Goal: Download file/media

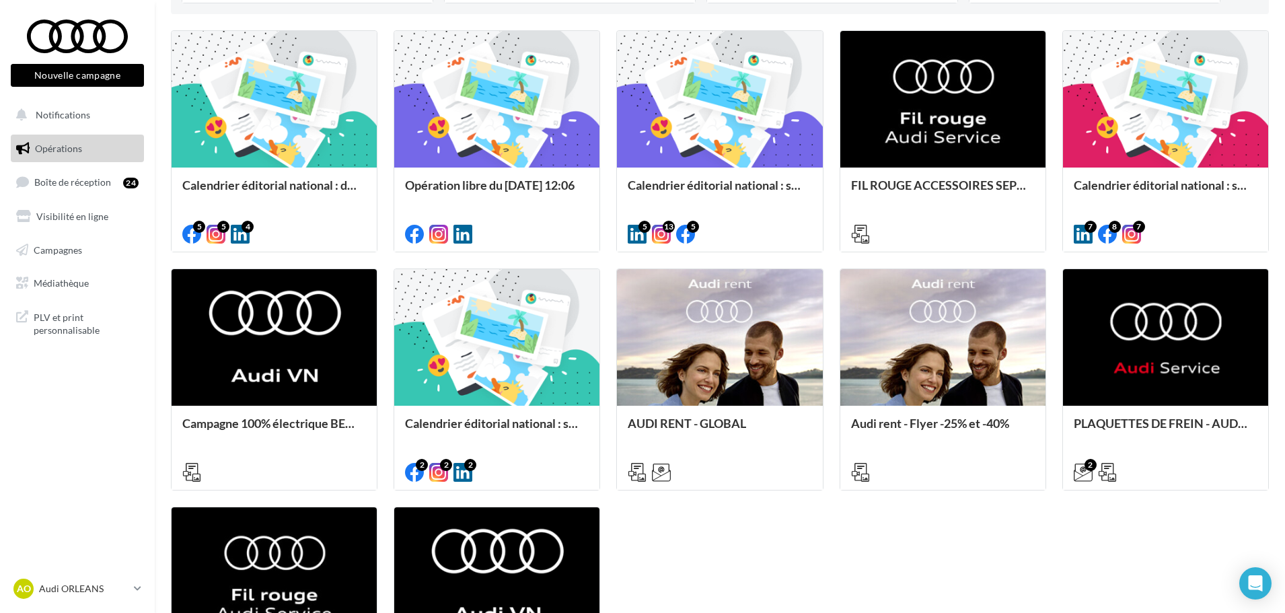
scroll to position [383, 0]
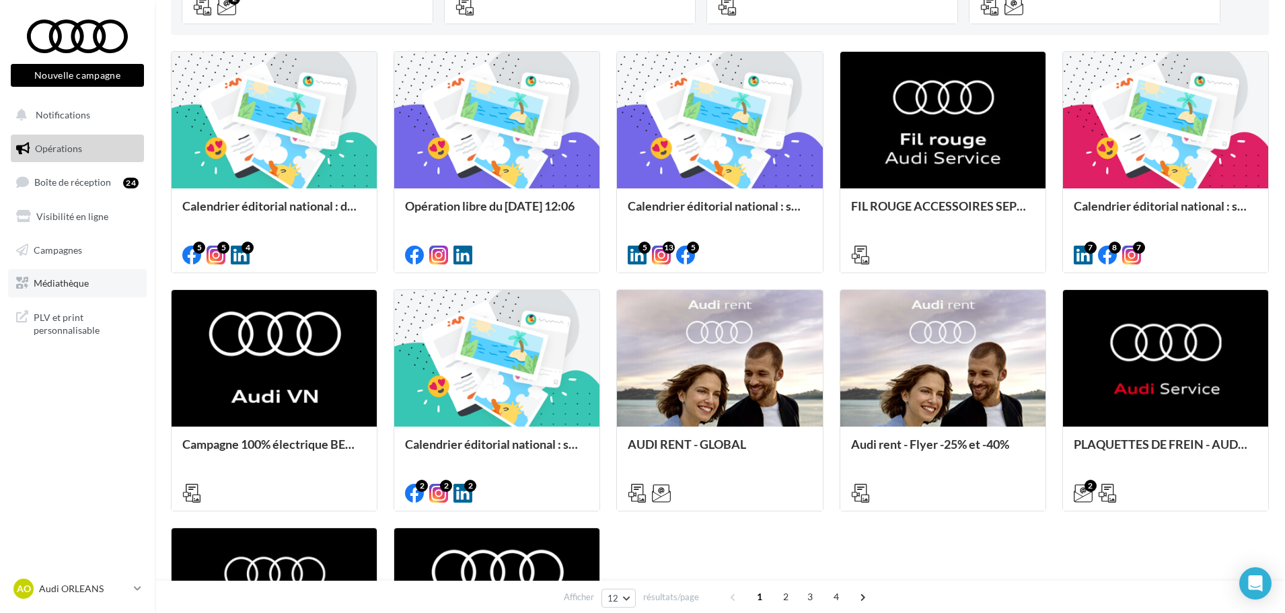
click at [100, 285] on link "Médiathèque" at bounding box center [77, 283] width 139 height 28
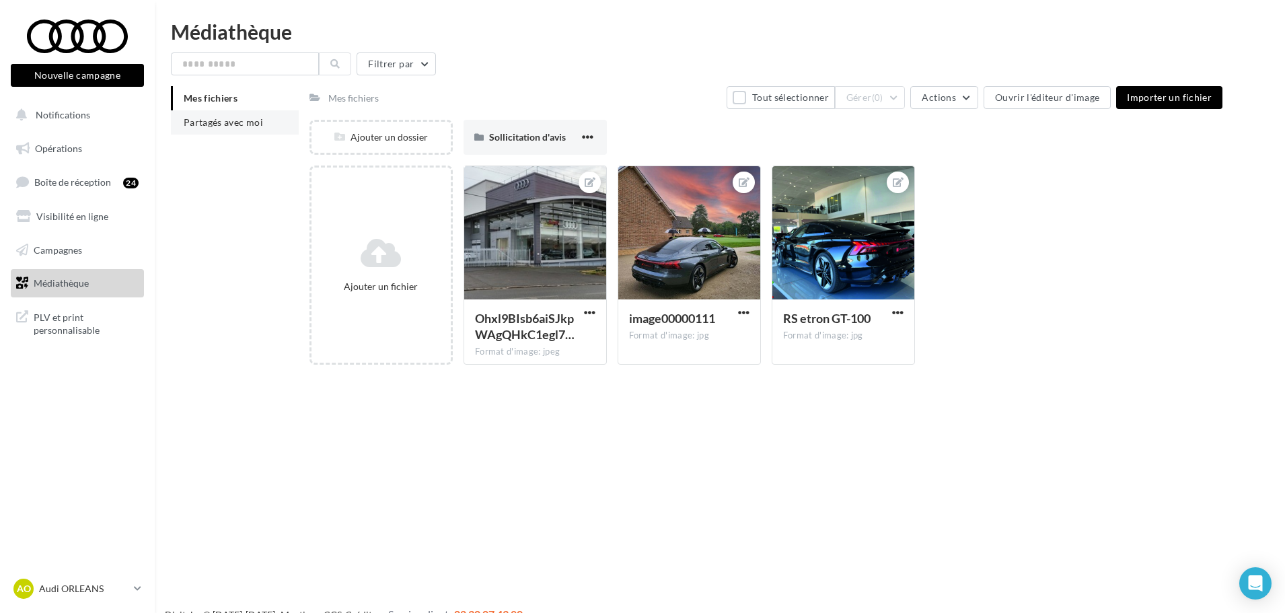
click at [240, 125] on span "Partagés avec moi" at bounding box center [223, 121] width 79 height 11
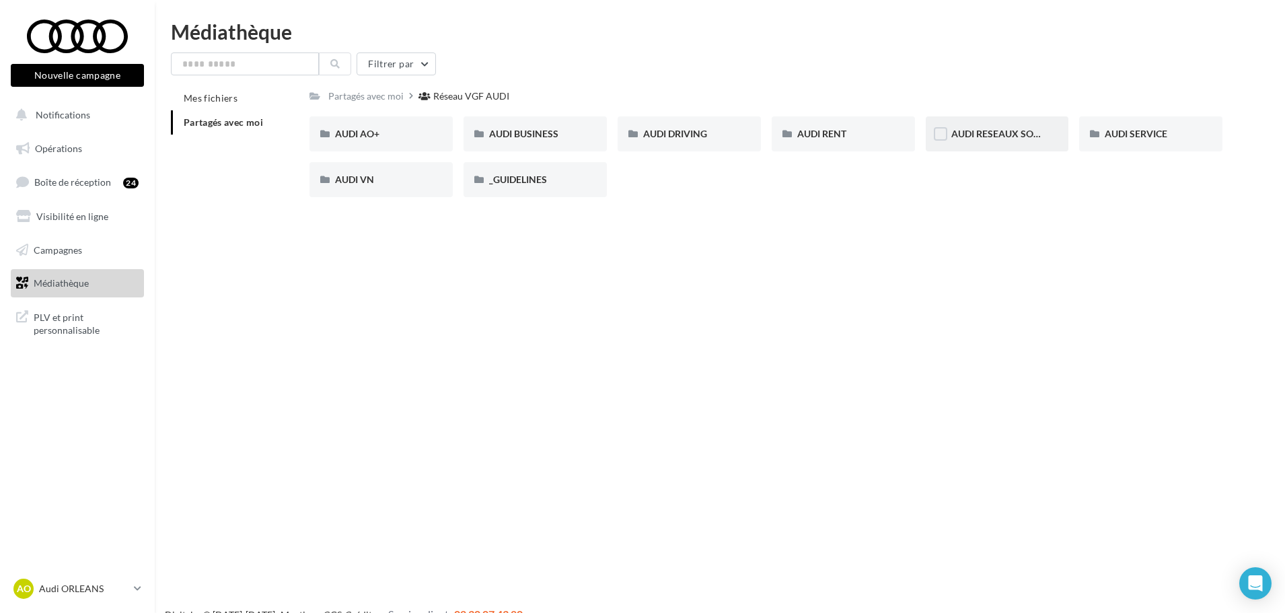
click at [956, 149] on div "AUDI RESEAUX SOCIAUX" at bounding box center [997, 133] width 143 height 35
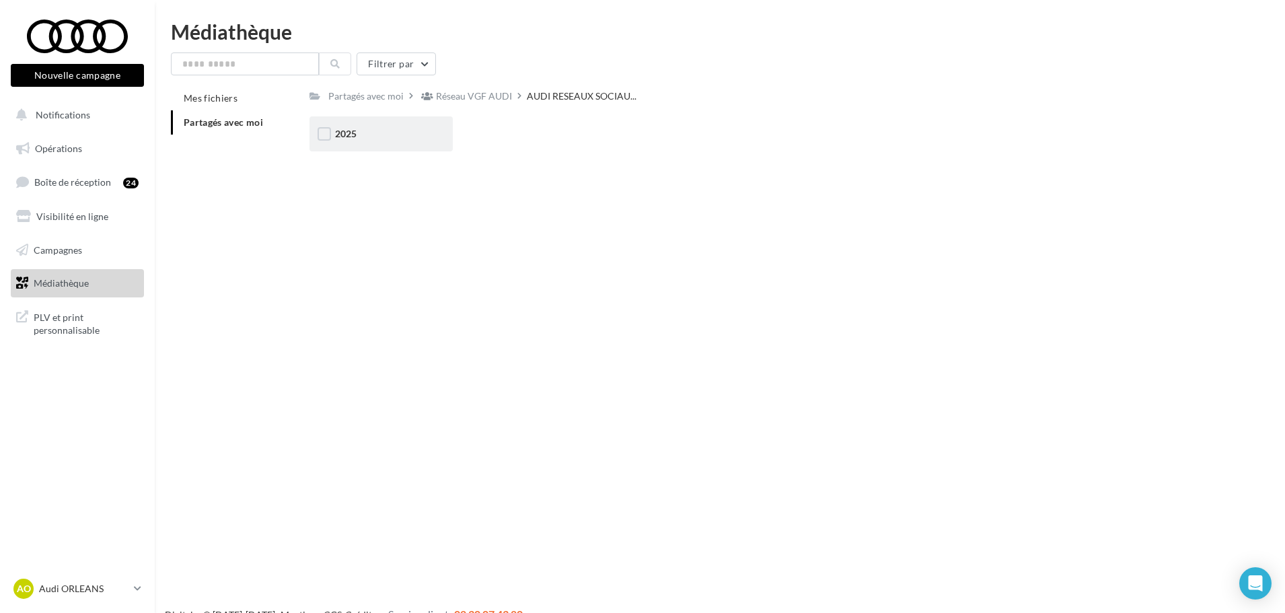
click at [364, 137] on div "2025" at bounding box center [381, 133] width 92 height 13
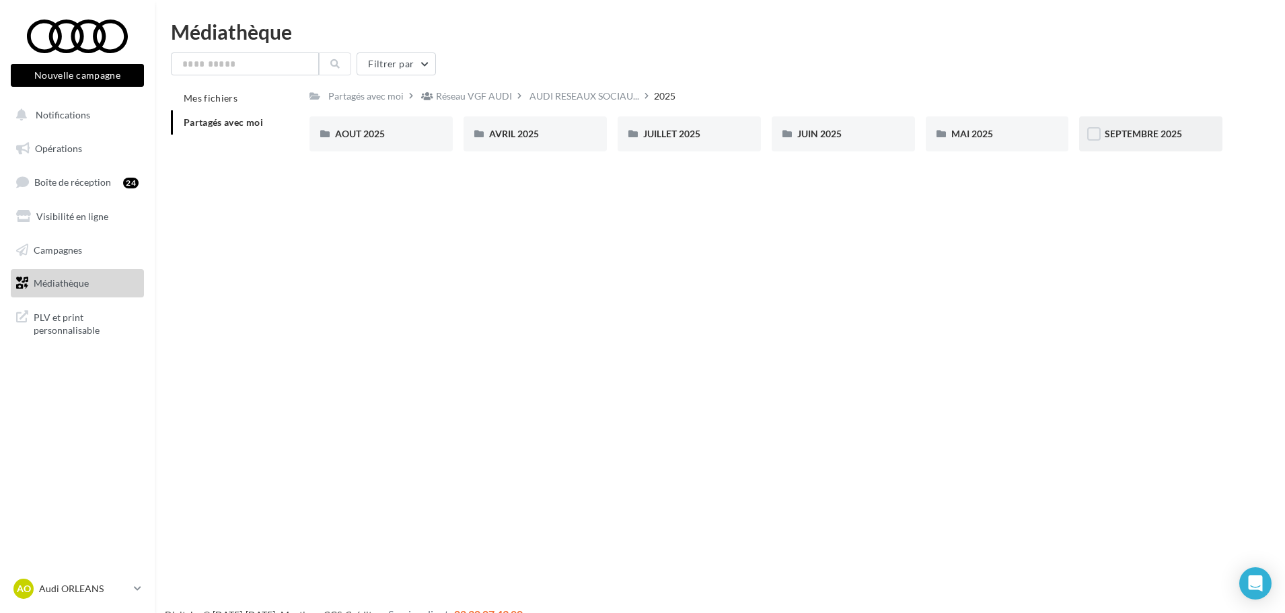
click at [1154, 126] on div "SEPTEMBRE 2025" at bounding box center [1150, 133] width 143 height 35
click at [987, 141] on div "VO - STORY" at bounding box center [998, 133] width 92 height 13
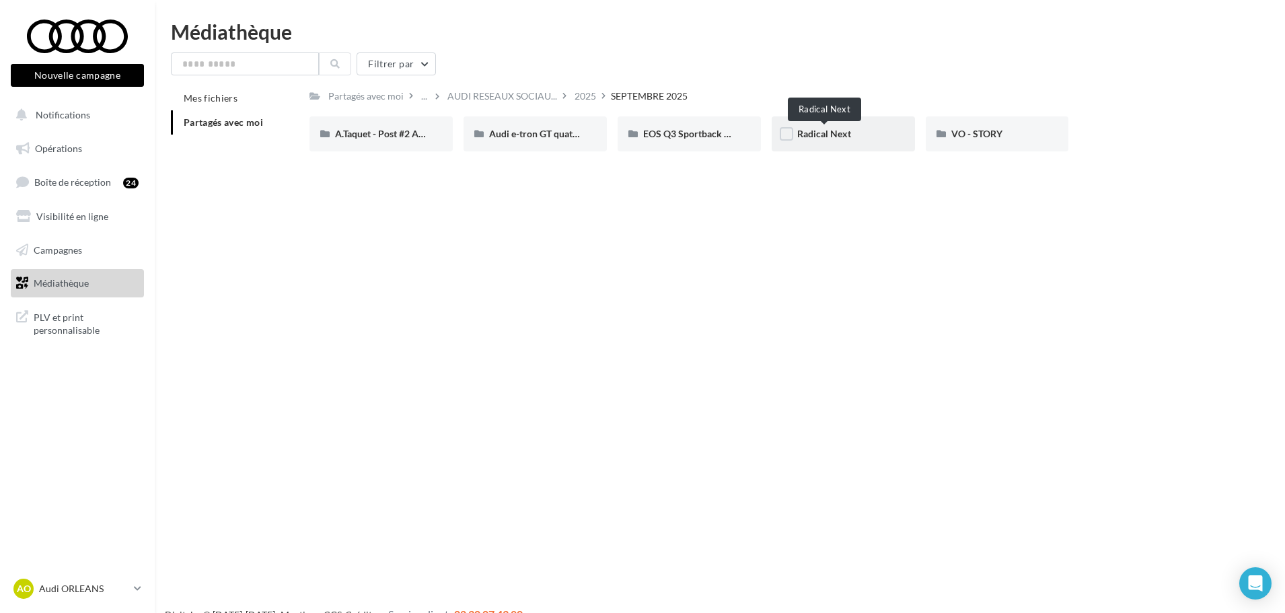
click at [841, 132] on span "Radical Next" at bounding box center [824, 133] width 54 height 11
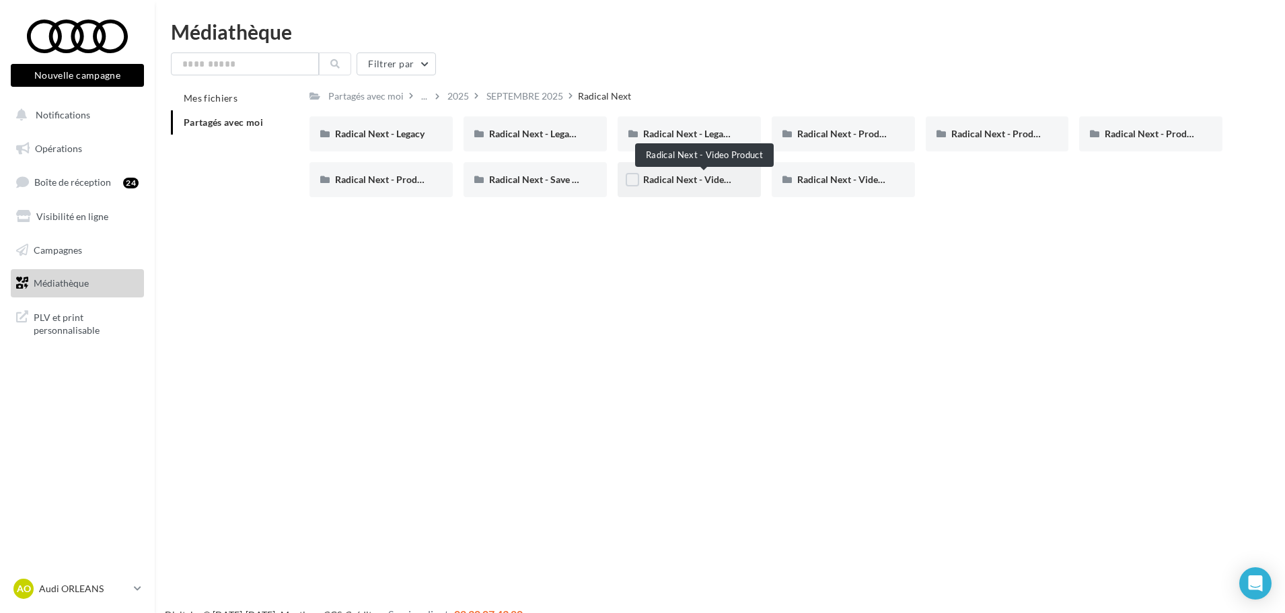
click at [719, 176] on span "Radical Next - Video Product" at bounding box center [704, 179] width 122 height 11
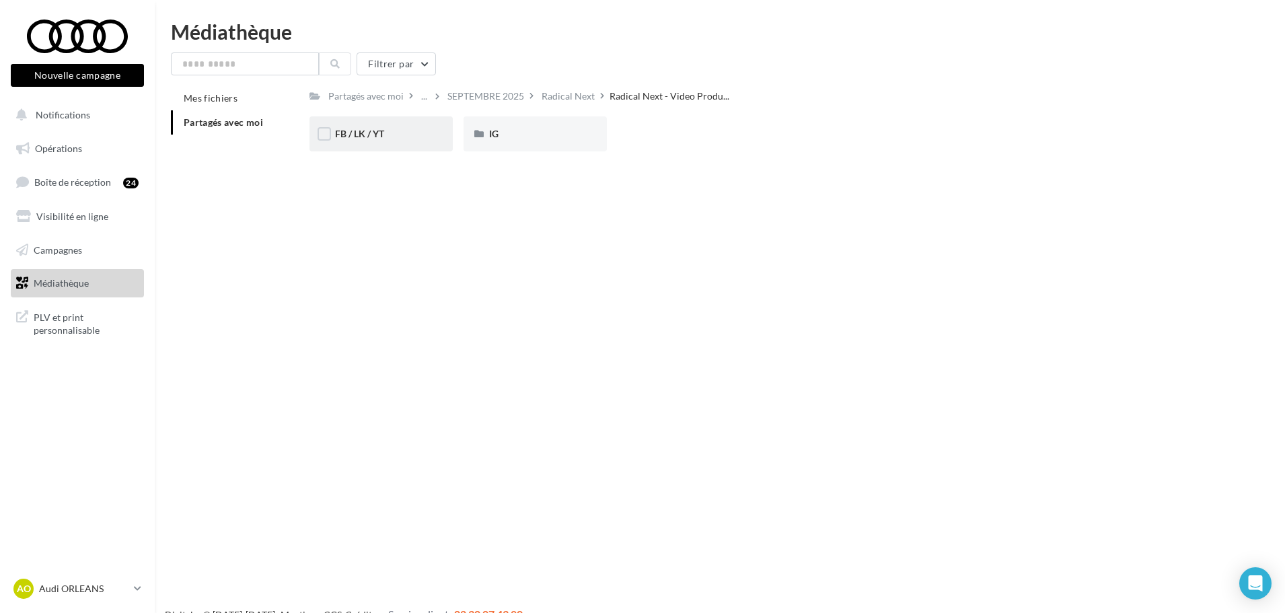
click at [396, 130] on div "FB / LK / YT" at bounding box center [381, 133] width 92 height 13
click at [526, 147] on div "IG" at bounding box center [535, 133] width 143 height 35
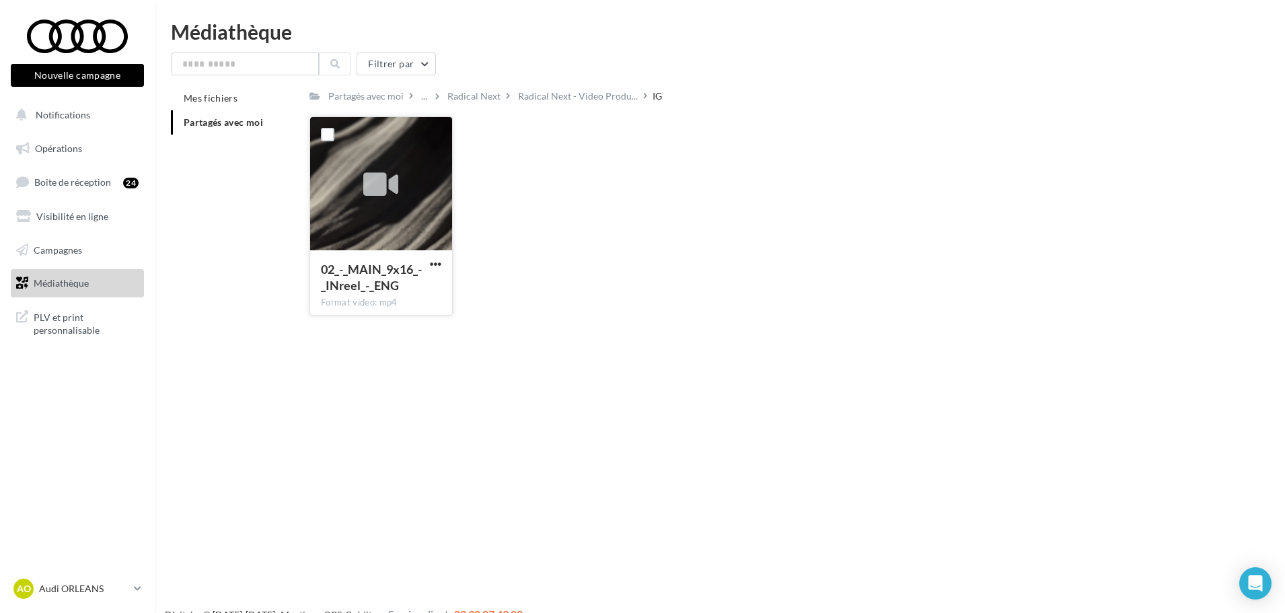
click at [384, 185] on icon at bounding box center [380, 185] width 35 height 31
click at [435, 265] on span "button" at bounding box center [435, 263] width 11 height 11
click at [388, 291] on button "Télécharger" at bounding box center [377, 290] width 135 height 35
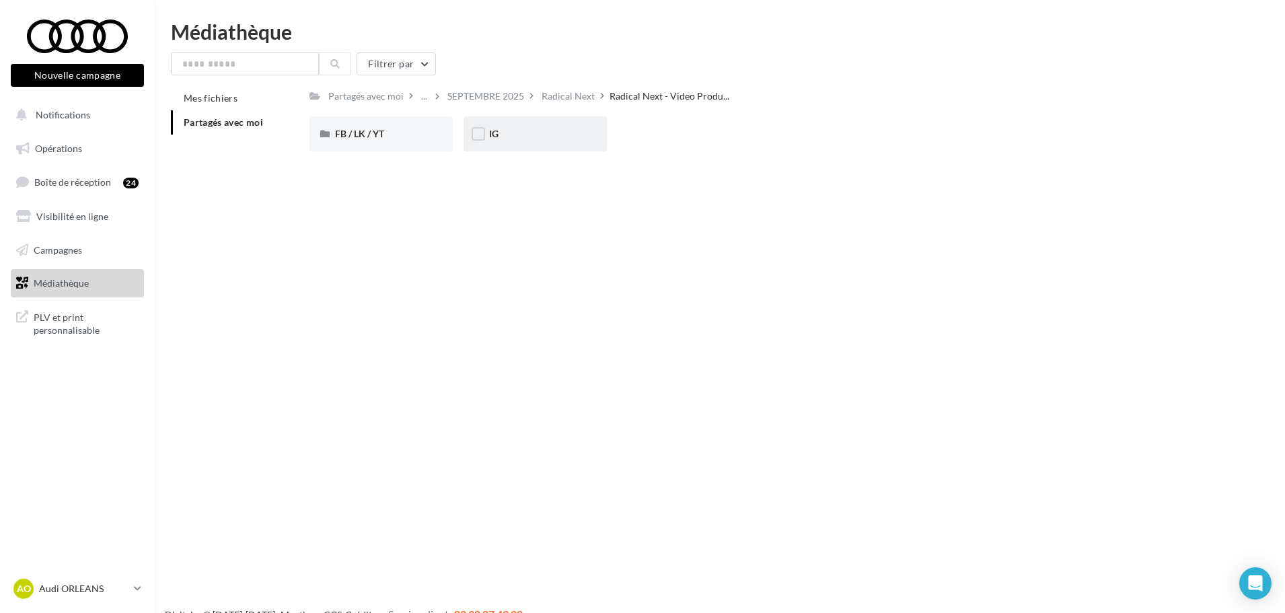
click at [511, 134] on div "IG" at bounding box center [535, 133] width 92 height 13
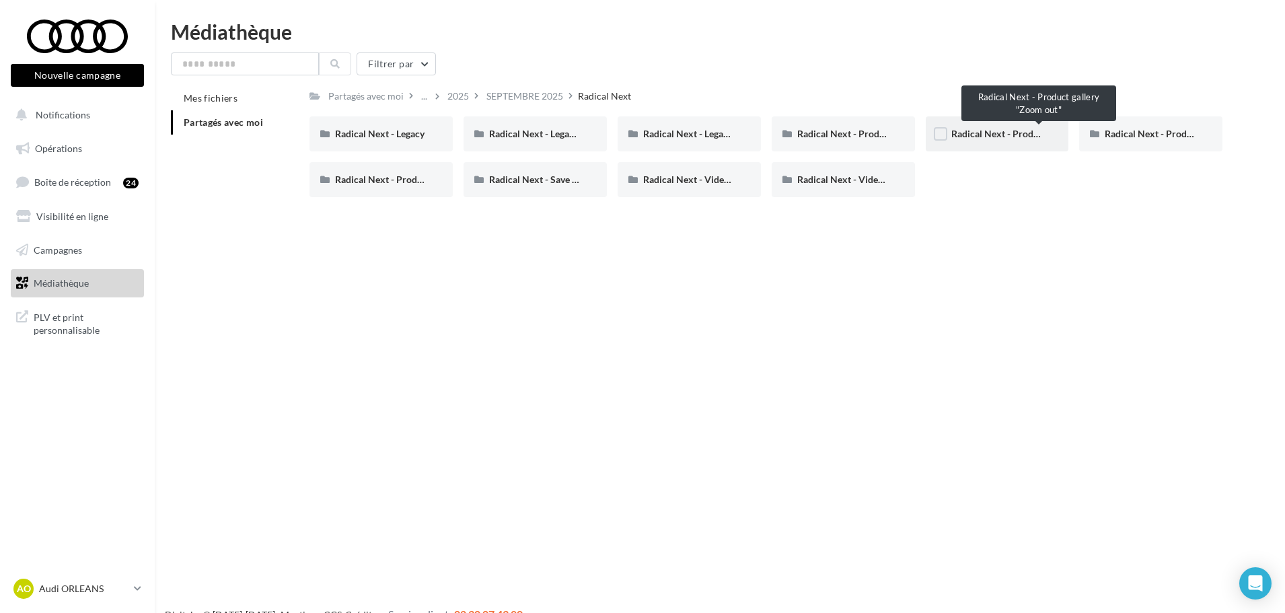
click at [1001, 139] on span "Radical Next - Product gallery "Zoom out"" at bounding box center [1040, 133] width 177 height 11
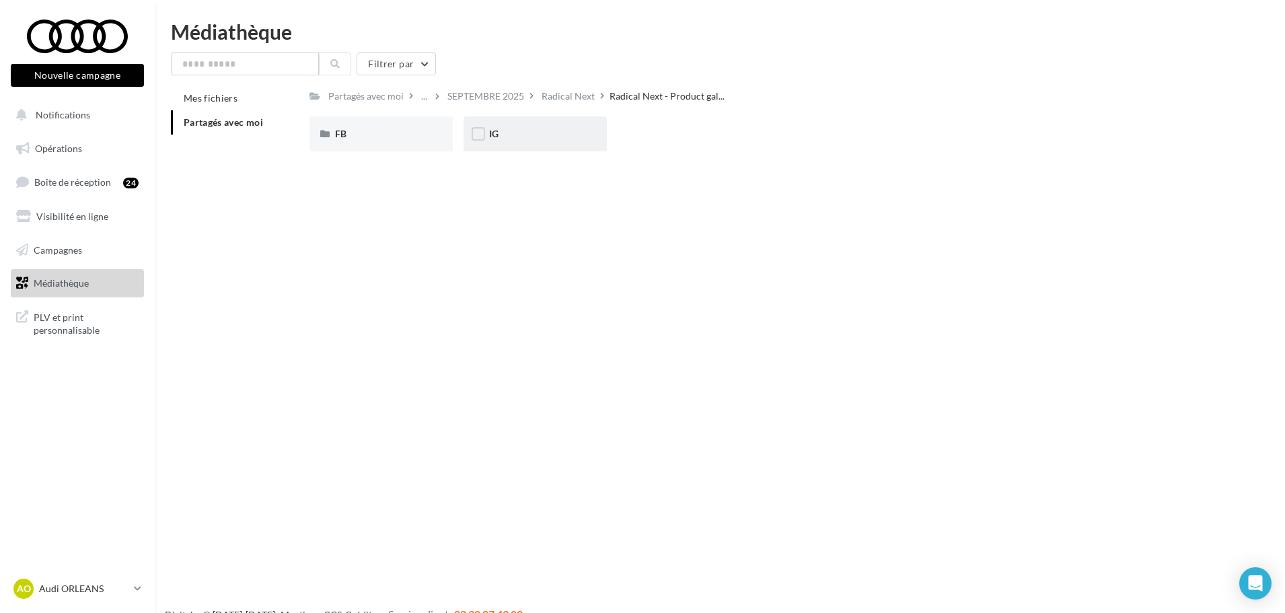
click at [528, 133] on div "IG" at bounding box center [535, 133] width 92 height 13
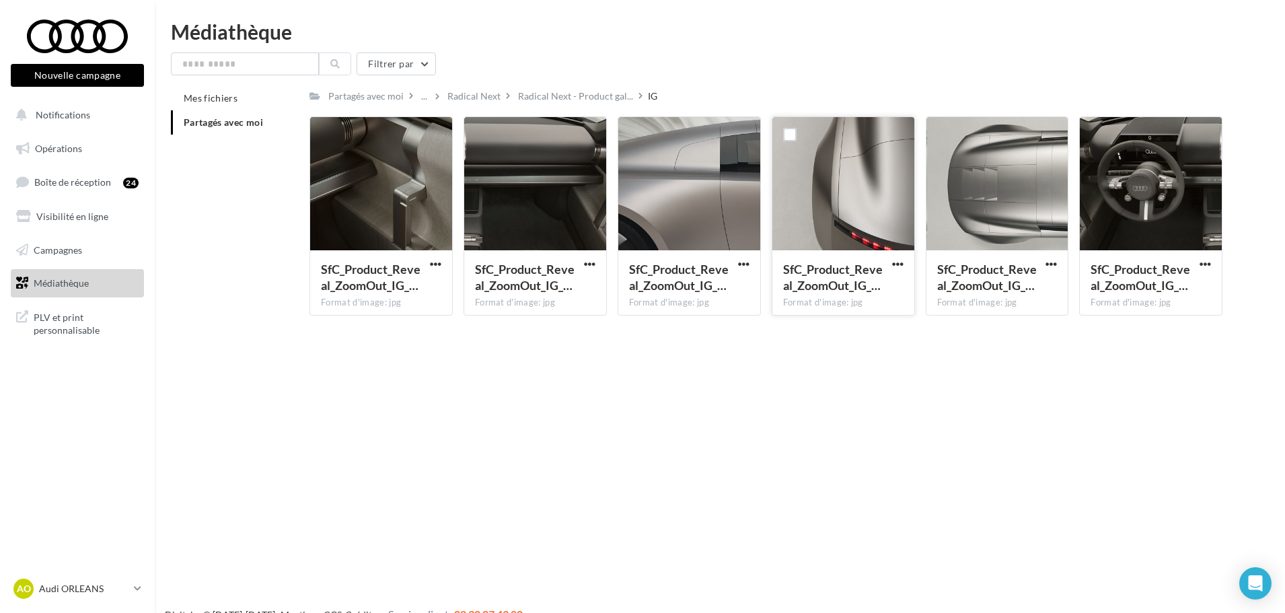
click at [822, 236] on div at bounding box center [844, 184] width 142 height 135
click at [899, 264] on span "button" at bounding box center [897, 263] width 11 height 11
click at [851, 291] on button "Télécharger" at bounding box center [839, 290] width 135 height 35
click at [1056, 263] on span "button" at bounding box center [1051, 263] width 11 height 11
click at [1013, 296] on button "Télécharger" at bounding box center [992, 290] width 135 height 35
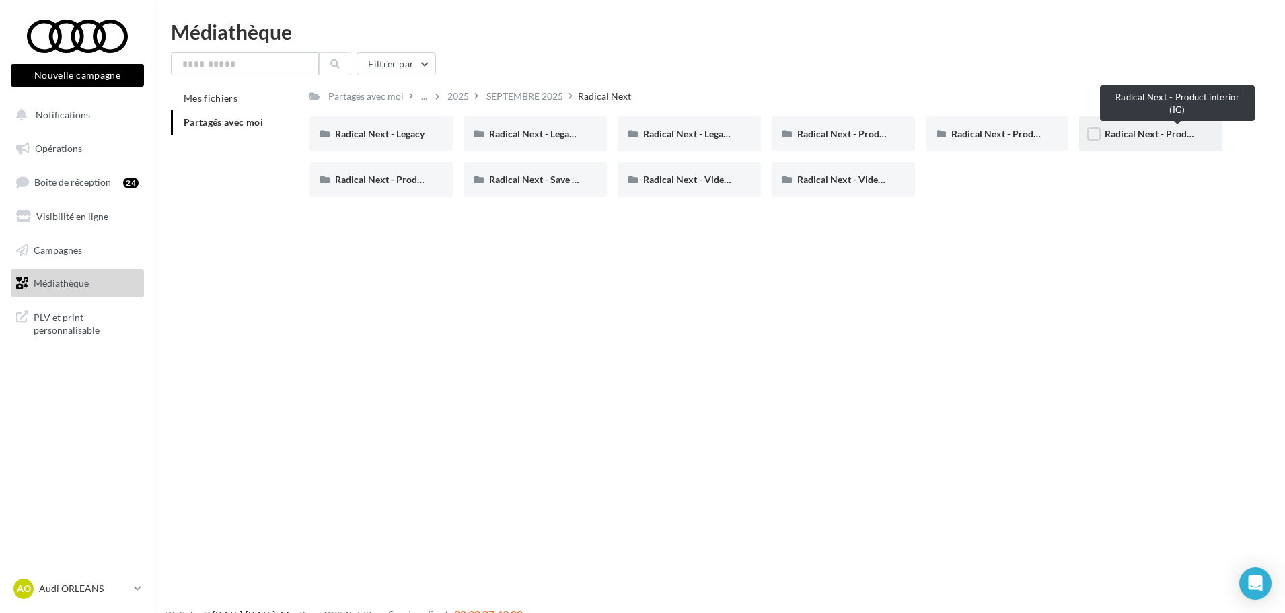
click at [1151, 131] on span "Radical Next - Product interior (IG)" at bounding box center [1178, 133] width 147 height 11
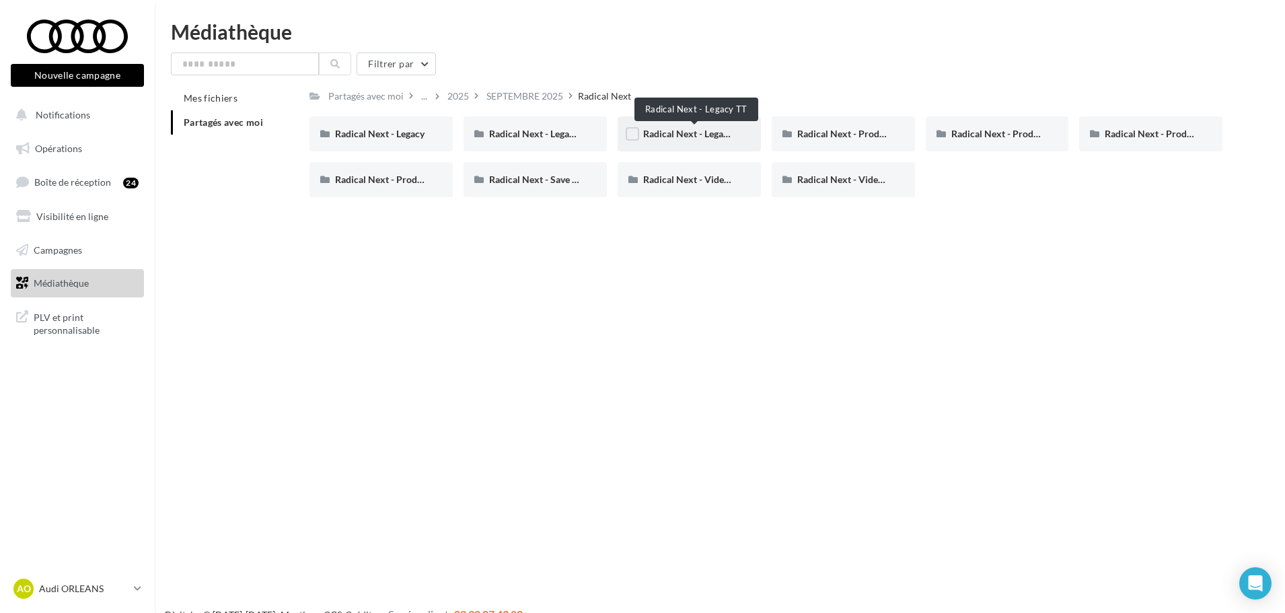
click at [708, 133] on span "Radical Next - Legacy TT" at bounding box center [694, 133] width 102 height 11
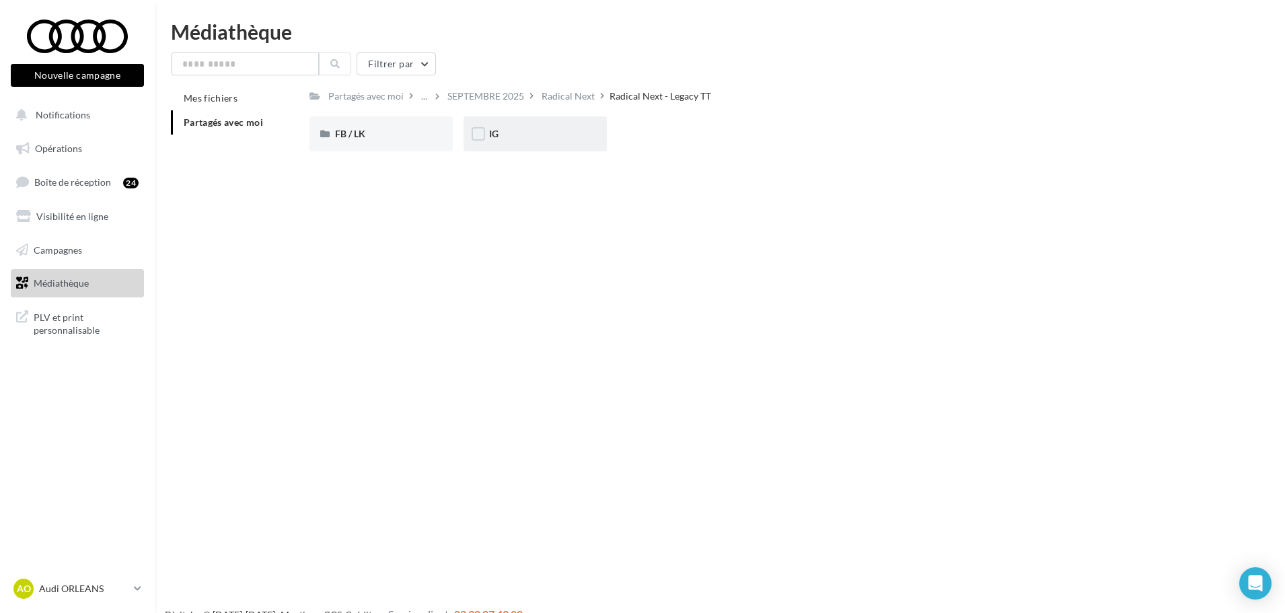
click at [520, 131] on div "IG" at bounding box center [535, 133] width 92 height 13
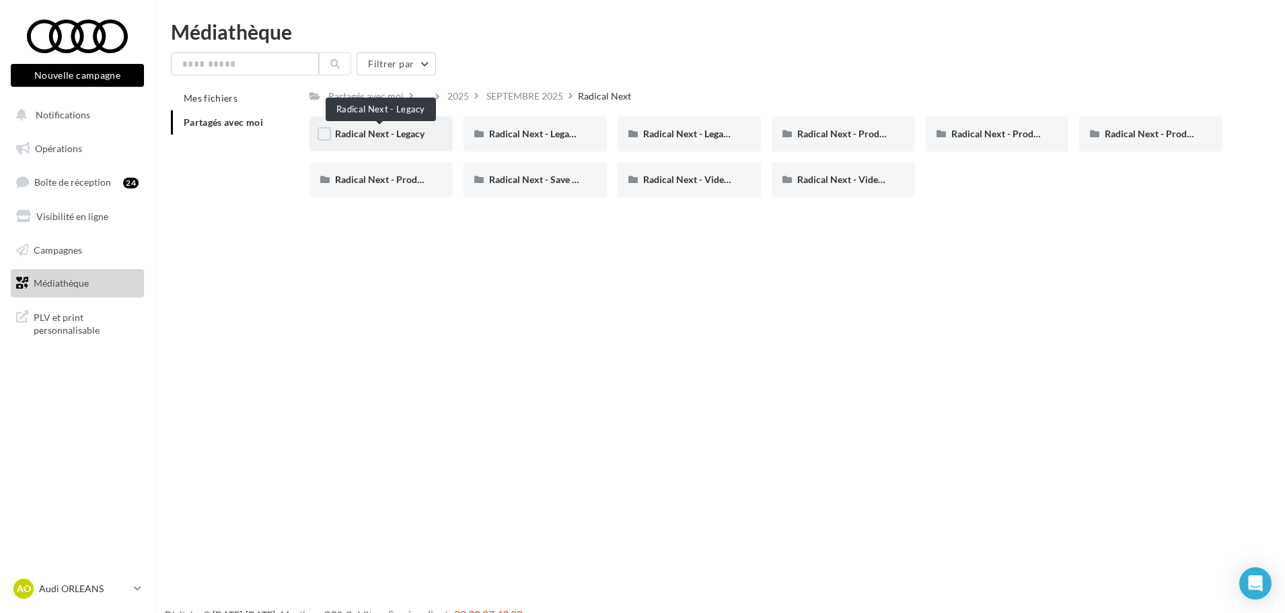
click at [411, 130] on span "Radical Next - Legacy" at bounding box center [380, 133] width 90 height 11
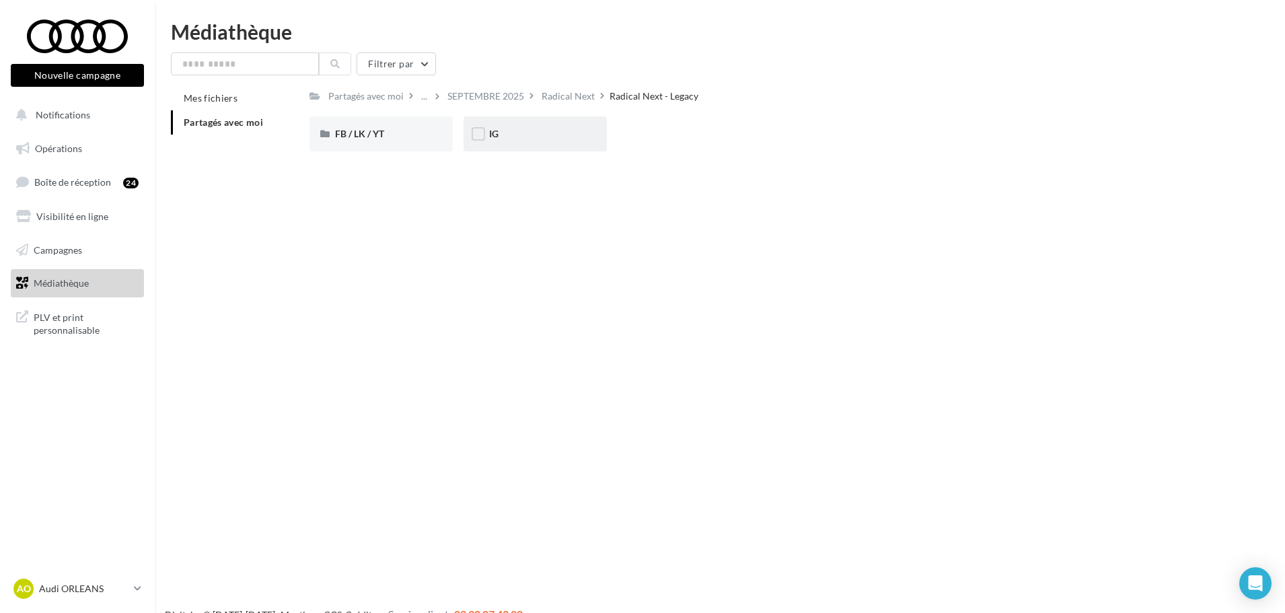
click at [517, 137] on div "IG" at bounding box center [535, 133] width 92 height 13
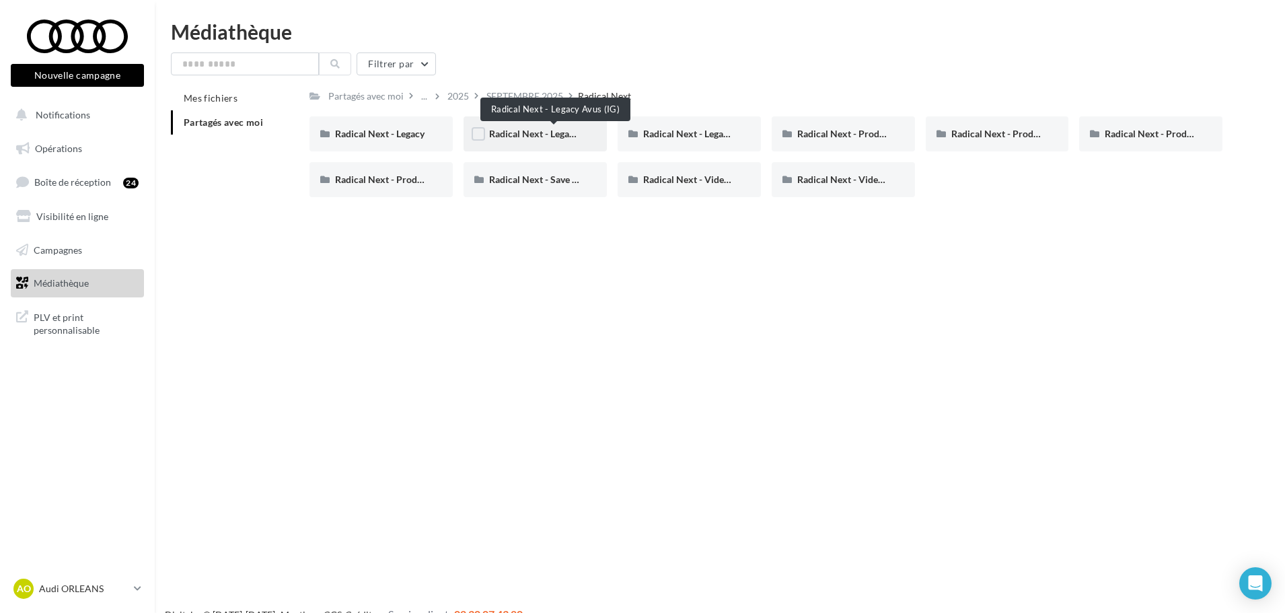
click at [552, 138] on span "Radical Next - Legacy Avus (IG)" at bounding box center [553, 133] width 129 height 11
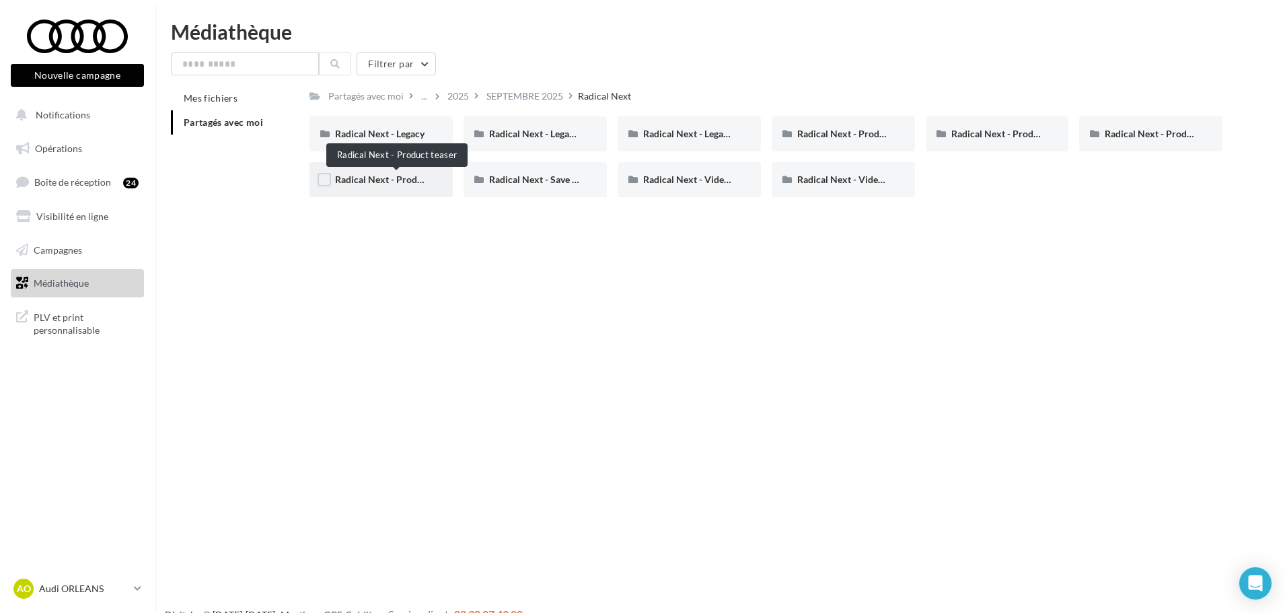
click at [402, 177] on span "Radical Next - Product teaser" at bounding box center [396, 179] width 123 height 11
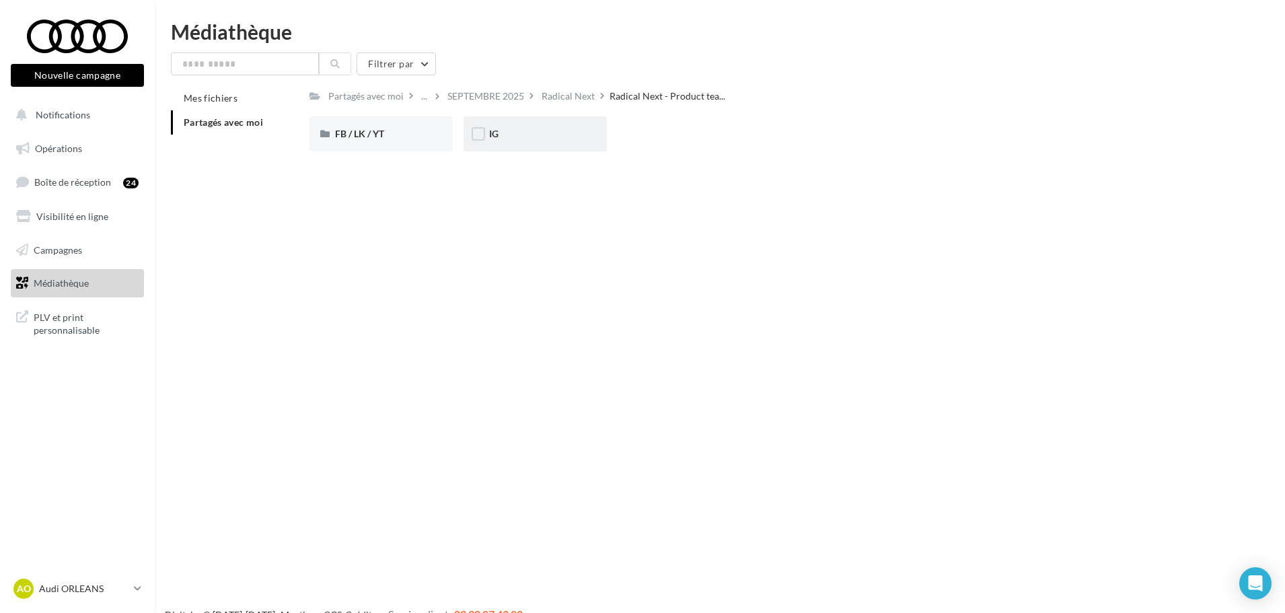
click at [515, 146] on div "IG" at bounding box center [535, 133] width 143 height 35
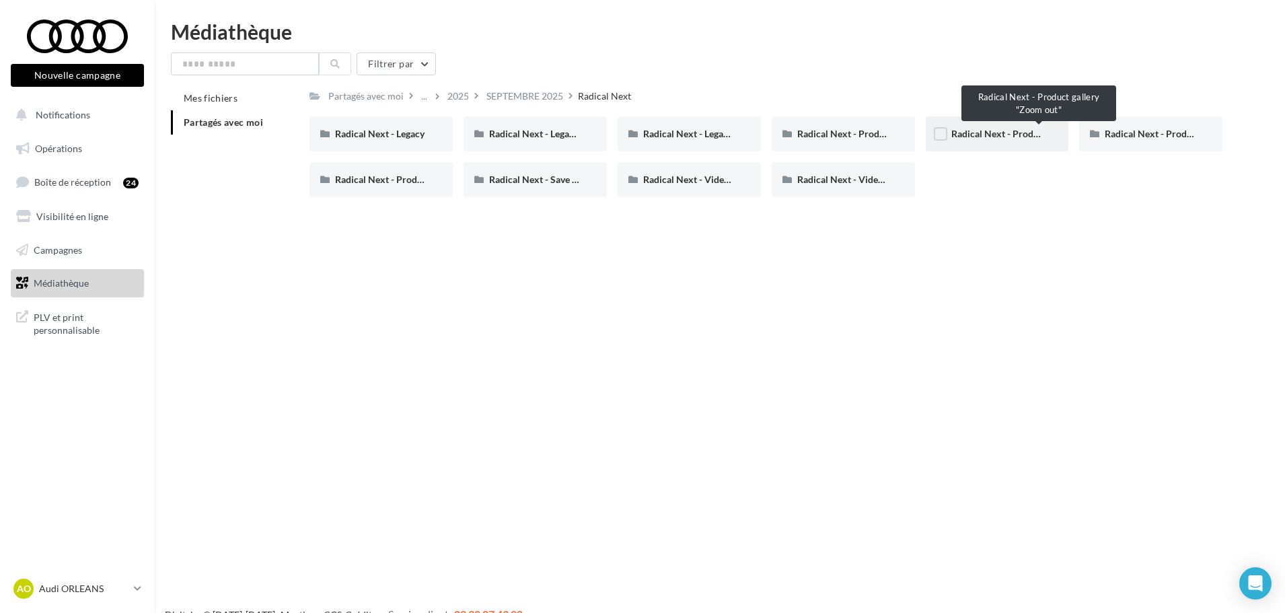
click at [1002, 136] on span "Radical Next - Product gallery "Zoom out"" at bounding box center [1040, 133] width 177 height 11
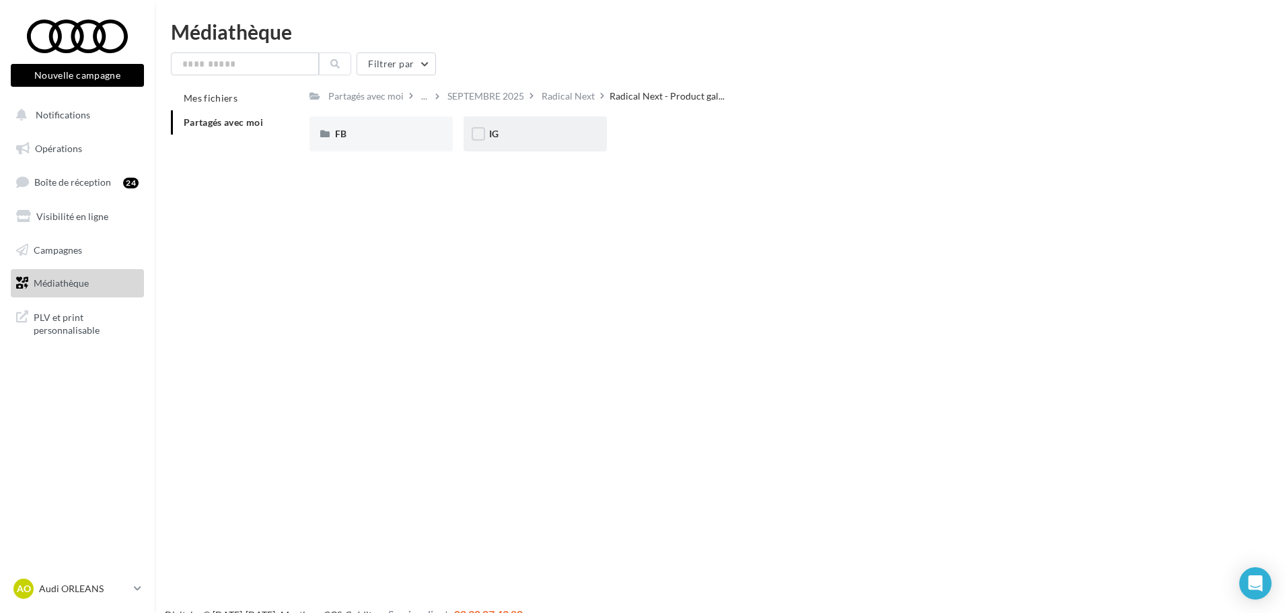
click at [521, 144] on div "IG" at bounding box center [535, 133] width 143 height 35
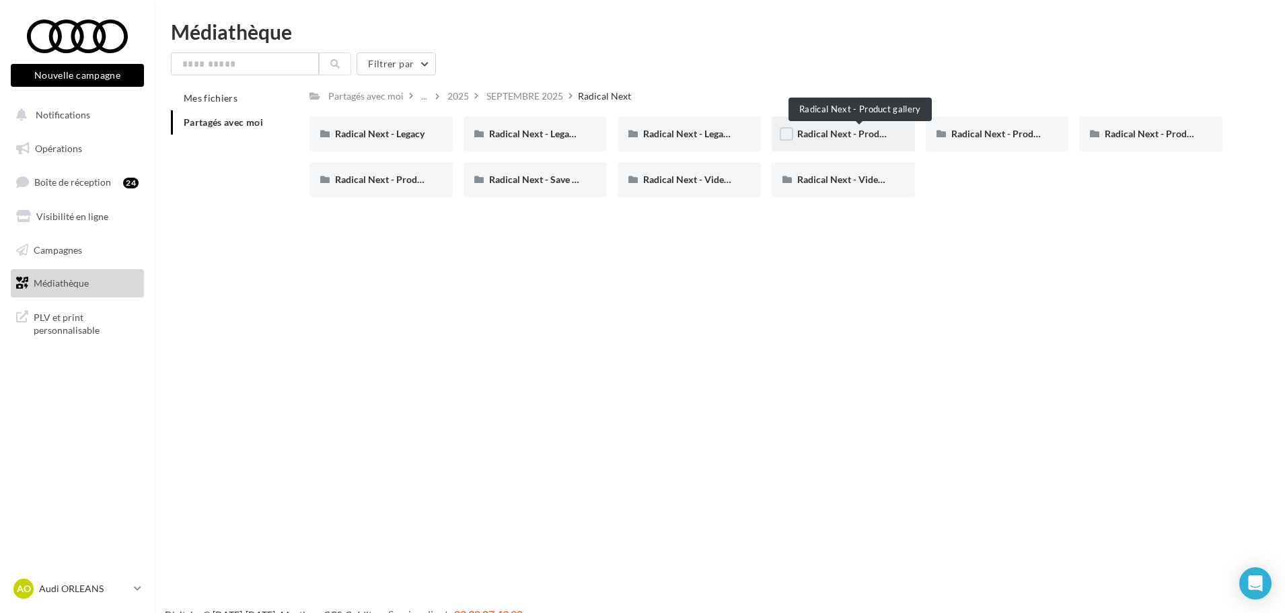
click at [869, 137] on span "Radical Next - Product gallery" at bounding box center [860, 133] width 126 height 11
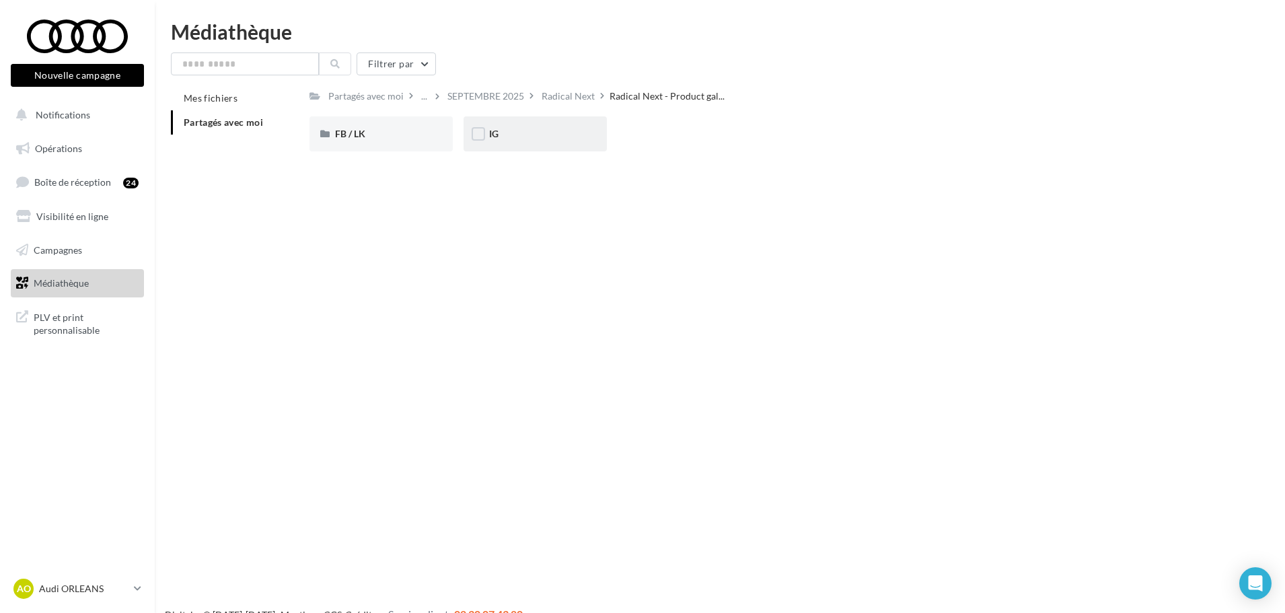
click at [578, 116] on div "IG" at bounding box center [535, 133] width 143 height 35
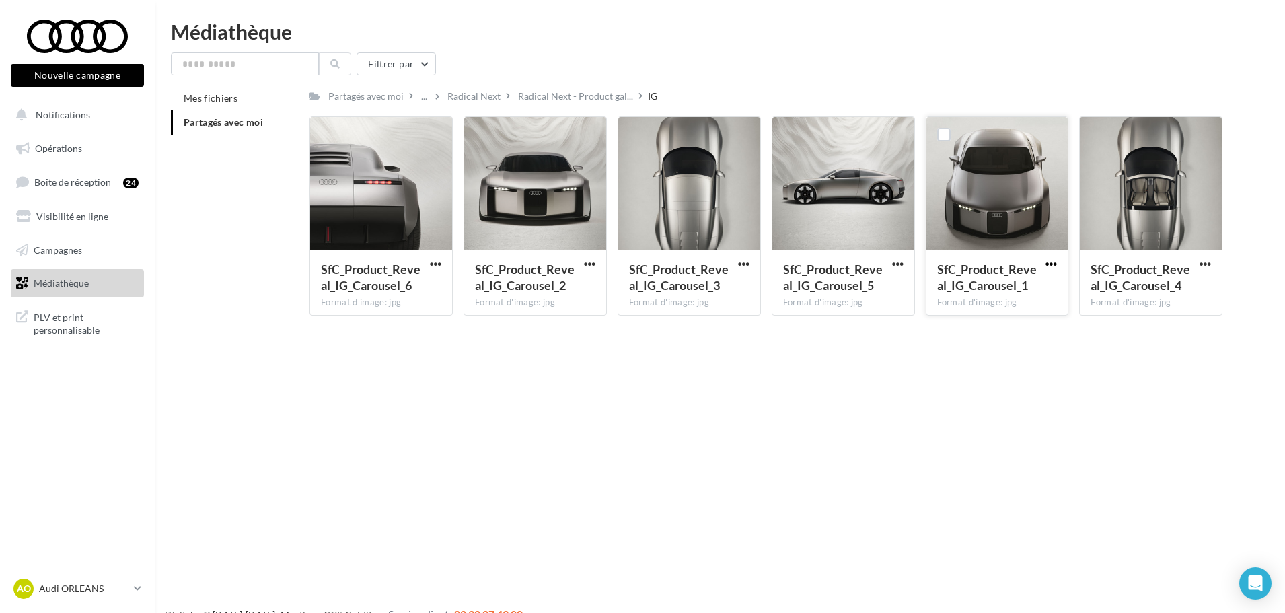
click at [1051, 262] on span "button" at bounding box center [1051, 263] width 11 height 11
click at [996, 293] on button "Télécharger" at bounding box center [992, 290] width 135 height 35
click at [436, 266] on span "button" at bounding box center [435, 263] width 11 height 11
click at [402, 288] on button "Télécharger" at bounding box center [377, 290] width 135 height 35
